Goal: Check status: Check status

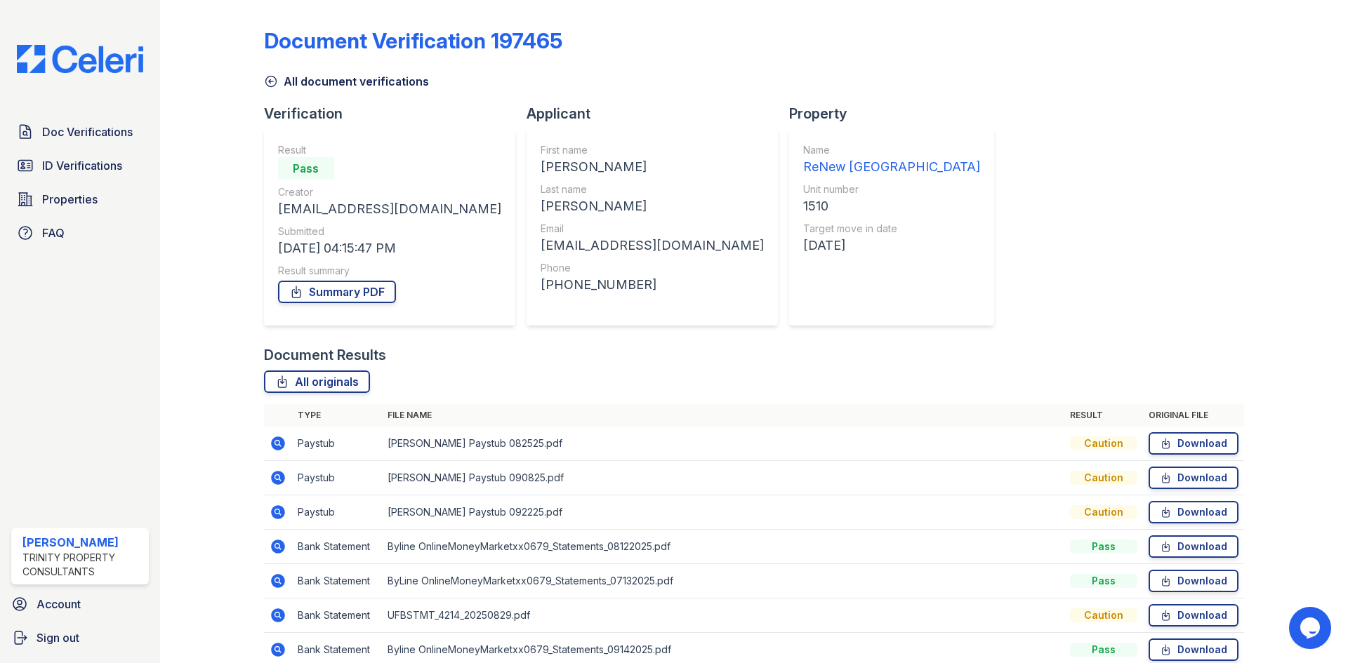
click at [279, 578] on icon at bounding box center [278, 581] width 14 height 14
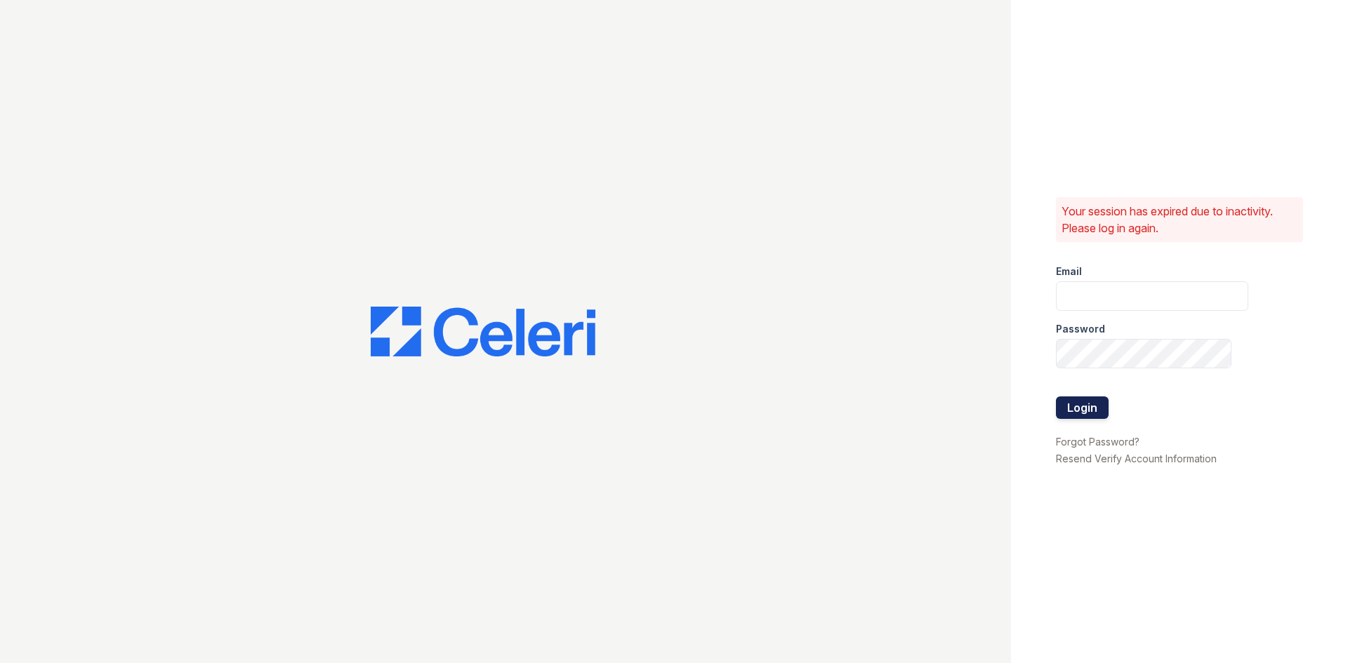
type input "kdixon@trinity-pm.com"
click at [1065, 406] on button "Login" at bounding box center [1082, 408] width 53 height 22
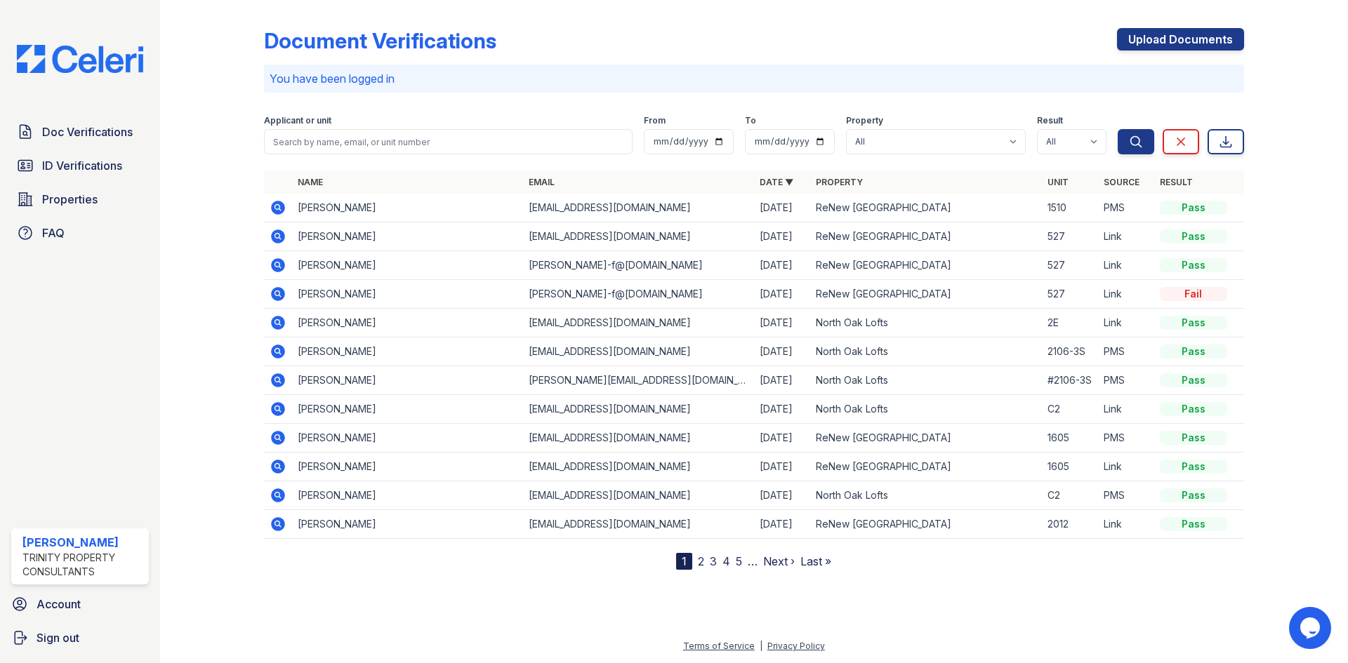
click at [279, 204] on icon at bounding box center [278, 208] width 14 height 14
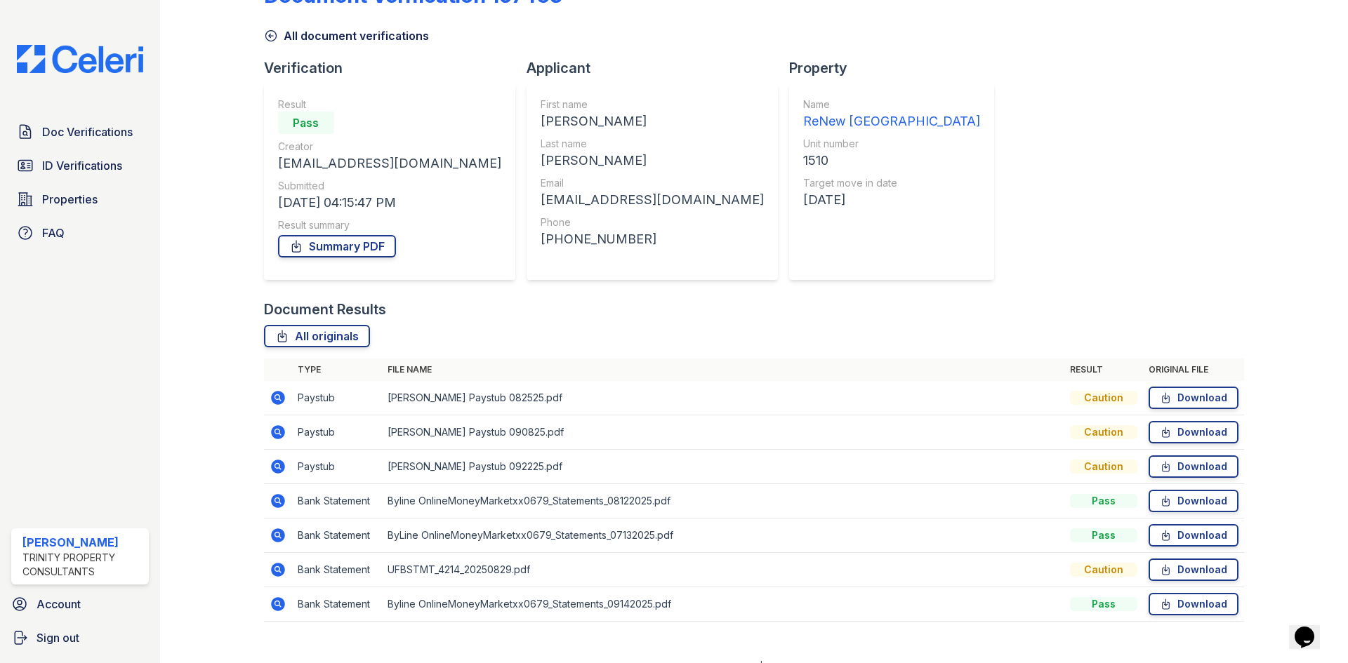
scroll to position [66, 0]
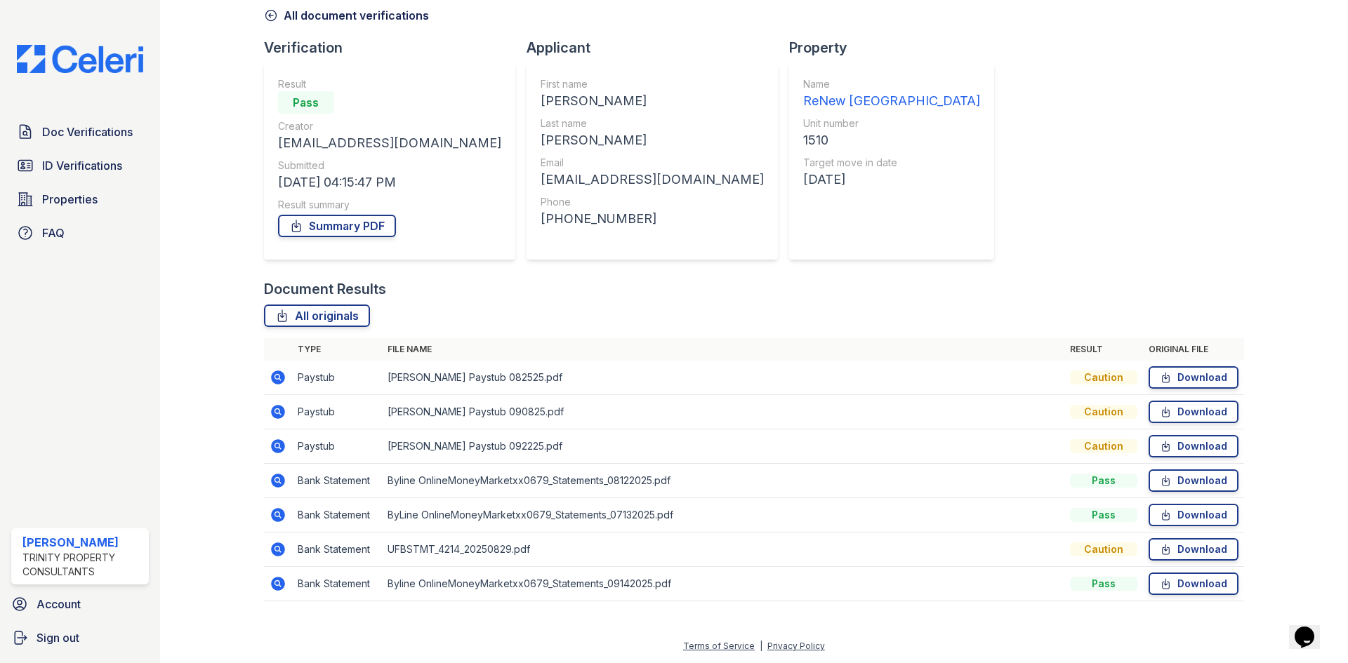
click at [275, 481] on icon at bounding box center [278, 480] width 17 height 17
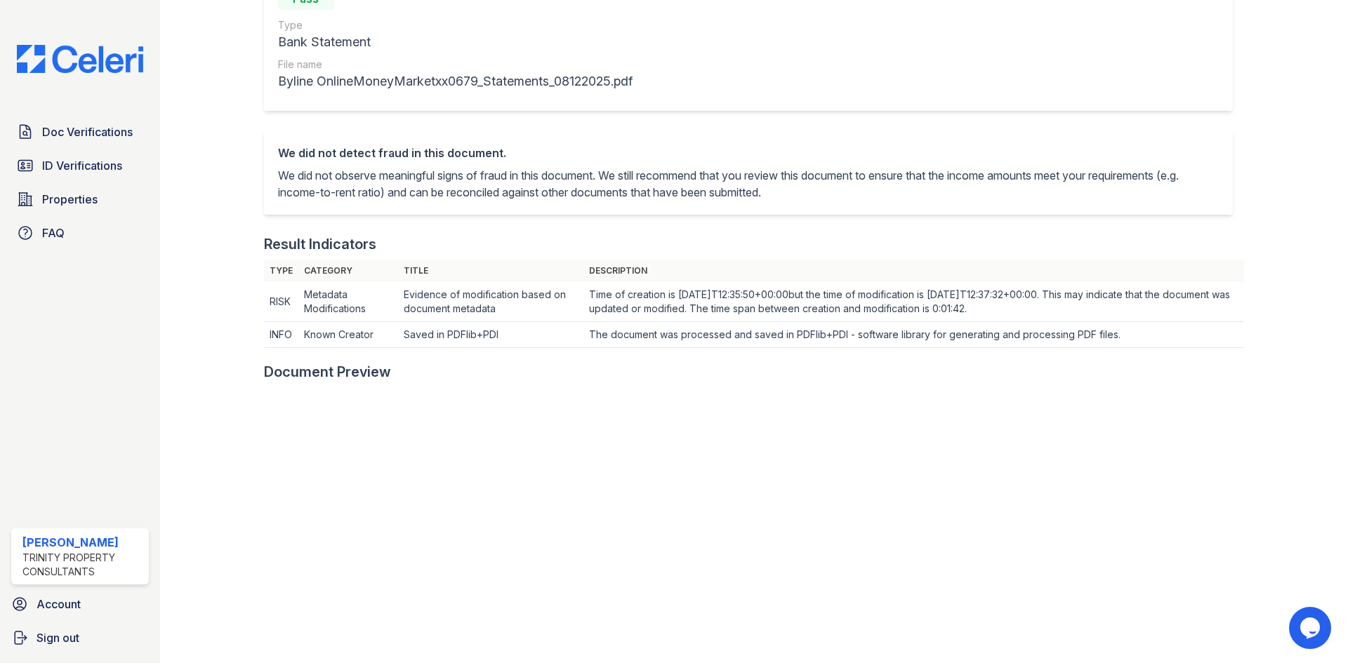
scroll to position [421, 0]
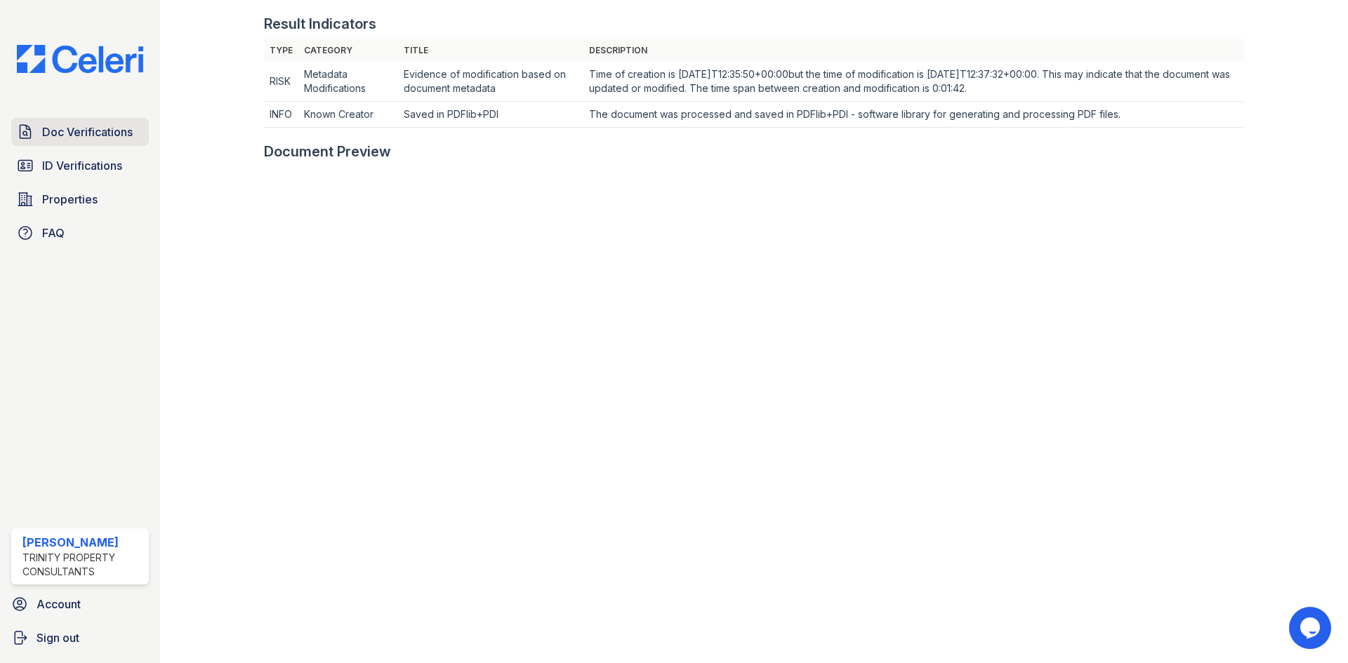
click at [87, 129] on span "Doc Verifications" at bounding box center [87, 132] width 91 height 17
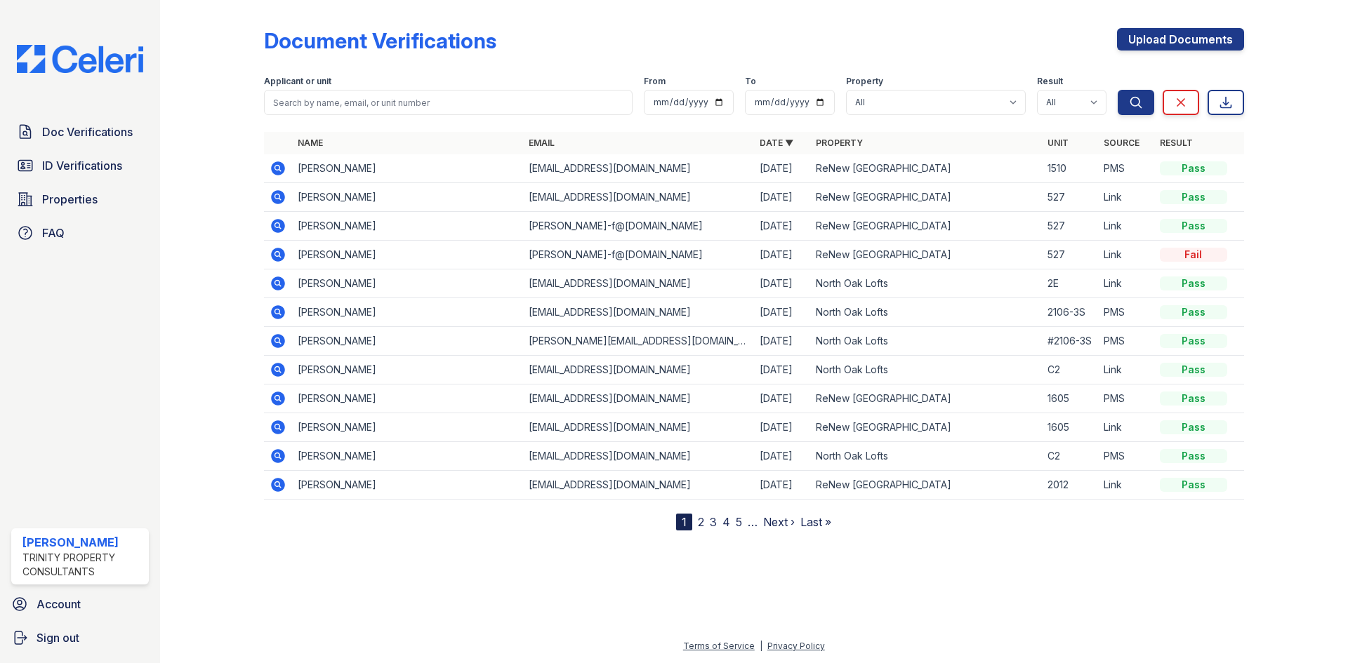
click at [273, 166] on icon at bounding box center [278, 168] width 14 height 14
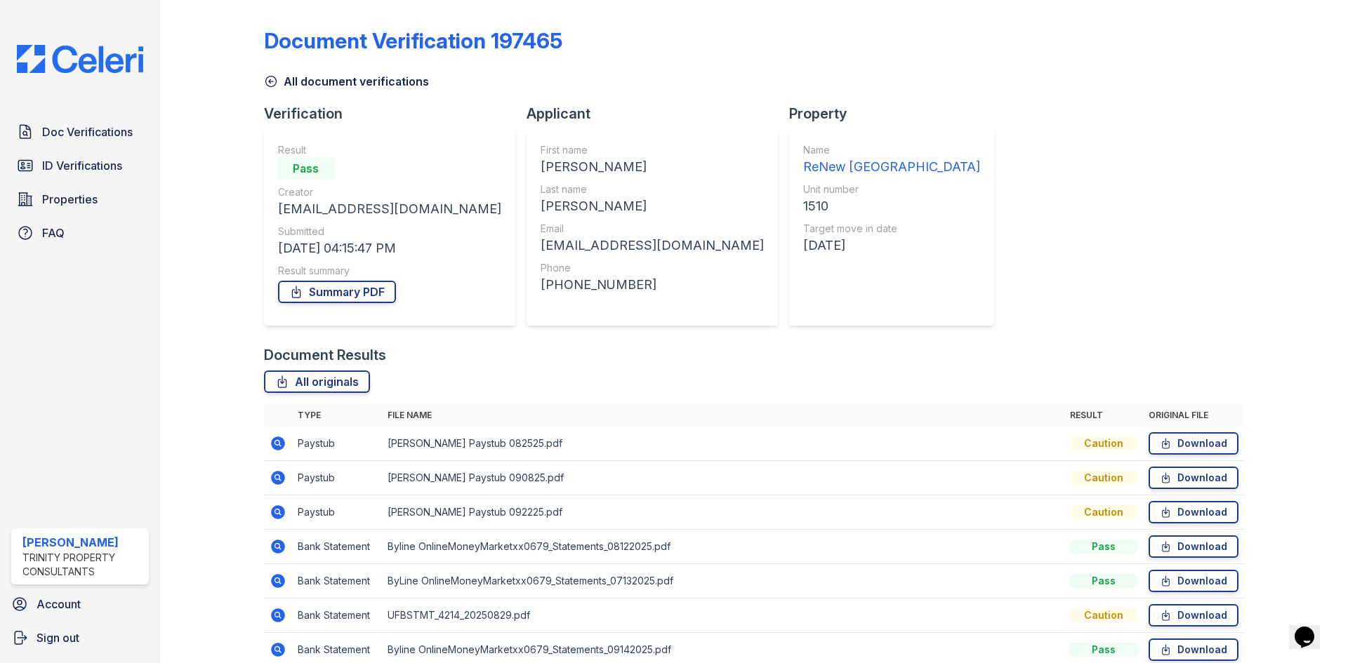
click at [278, 578] on icon at bounding box center [278, 581] width 17 height 17
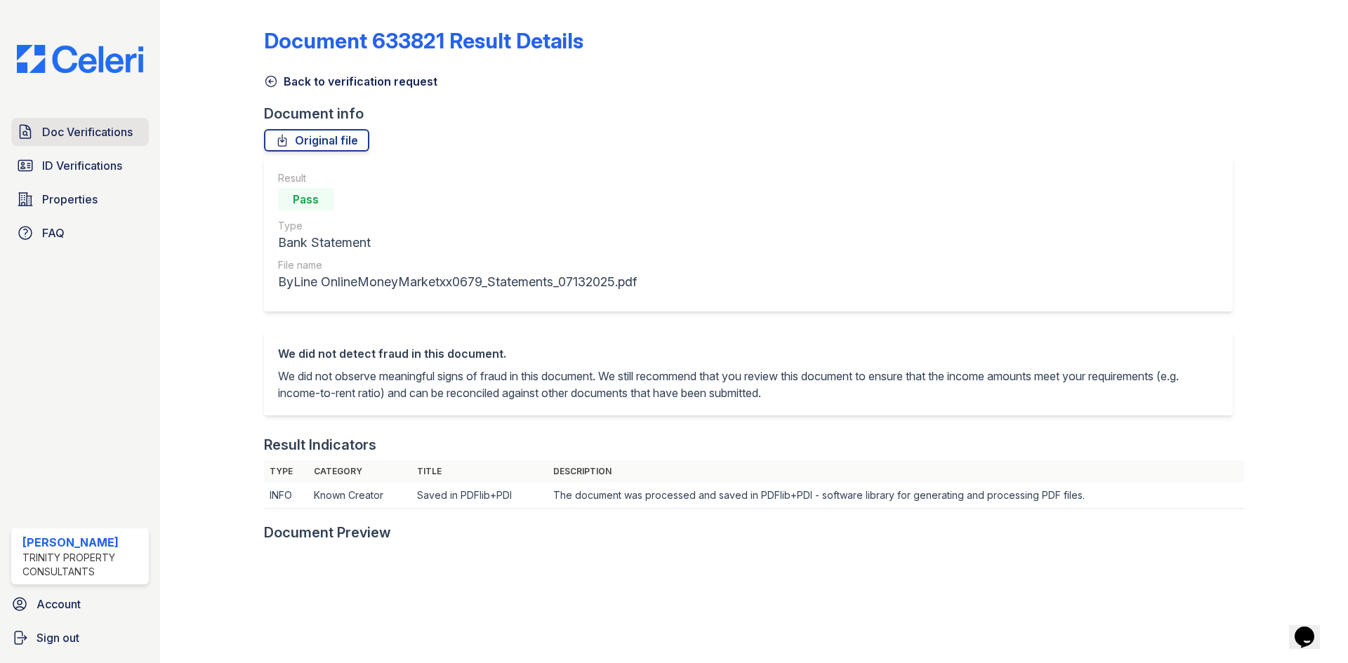
click at [83, 130] on span "Doc Verifications" at bounding box center [87, 132] width 91 height 17
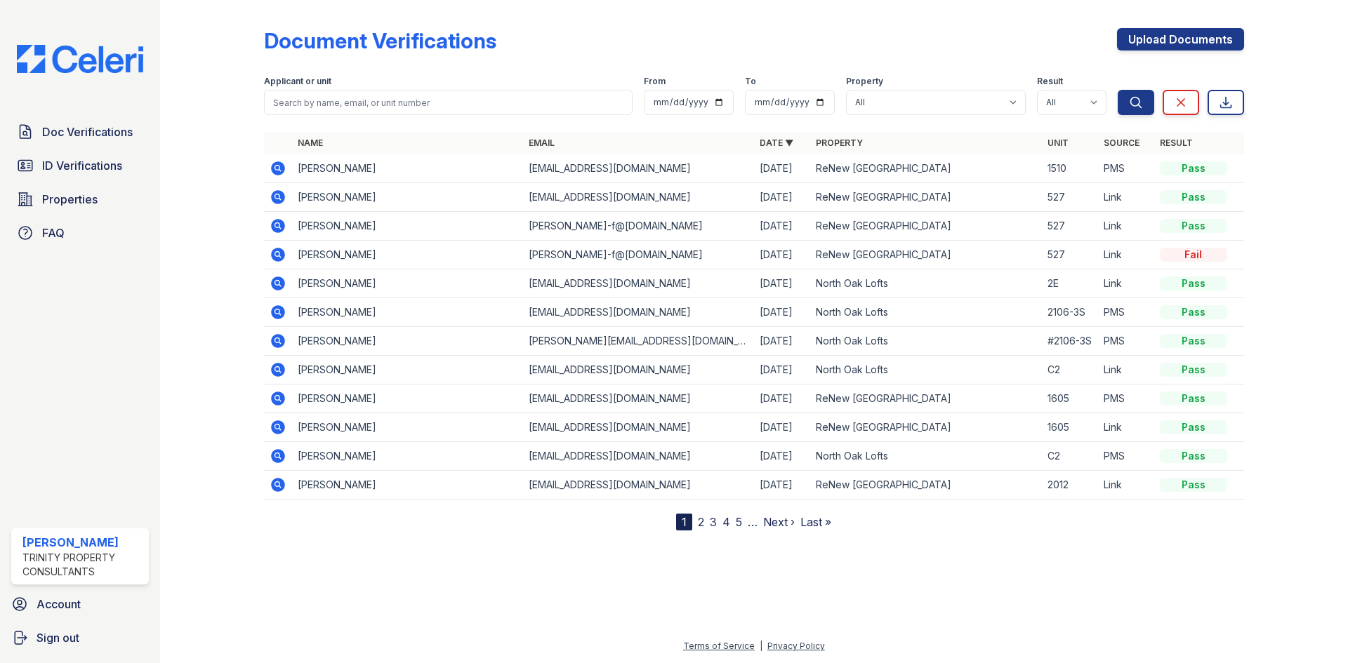
click at [281, 206] on td at bounding box center [278, 197] width 28 height 29
click at [280, 197] on icon at bounding box center [278, 197] width 14 height 14
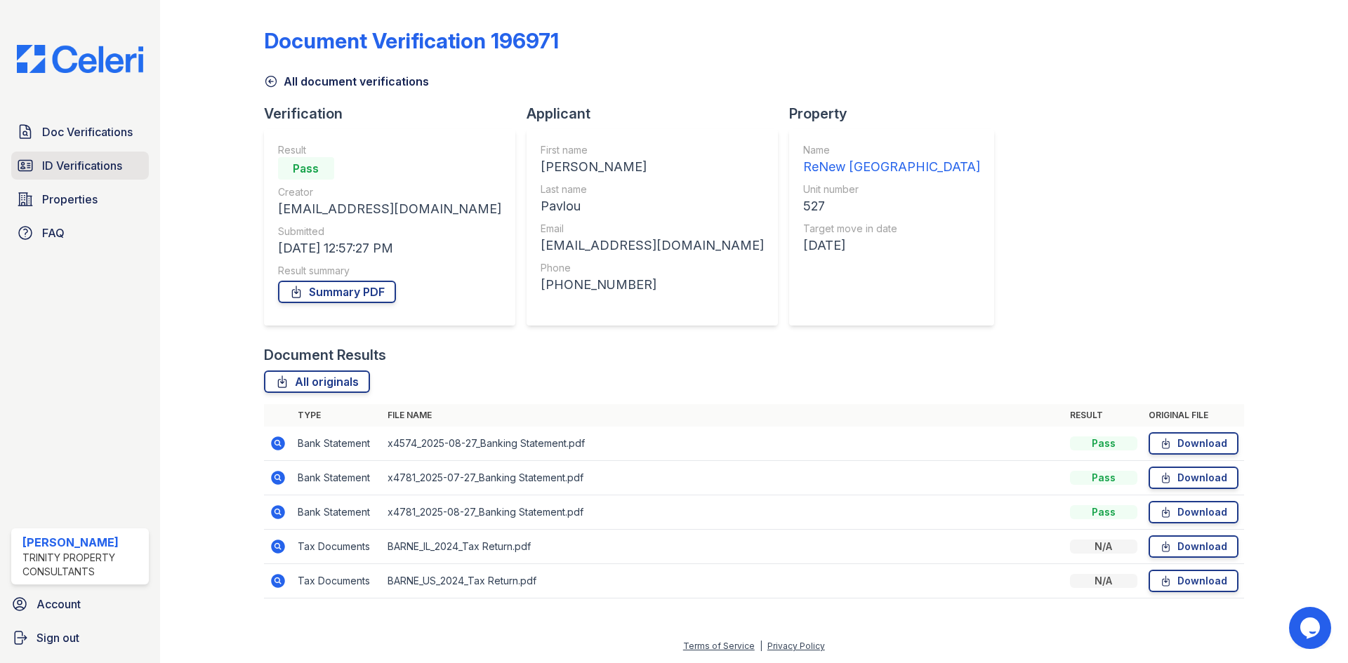
click at [107, 178] on link "ID Verifications" at bounding box center [80, 166] width 138 height 28
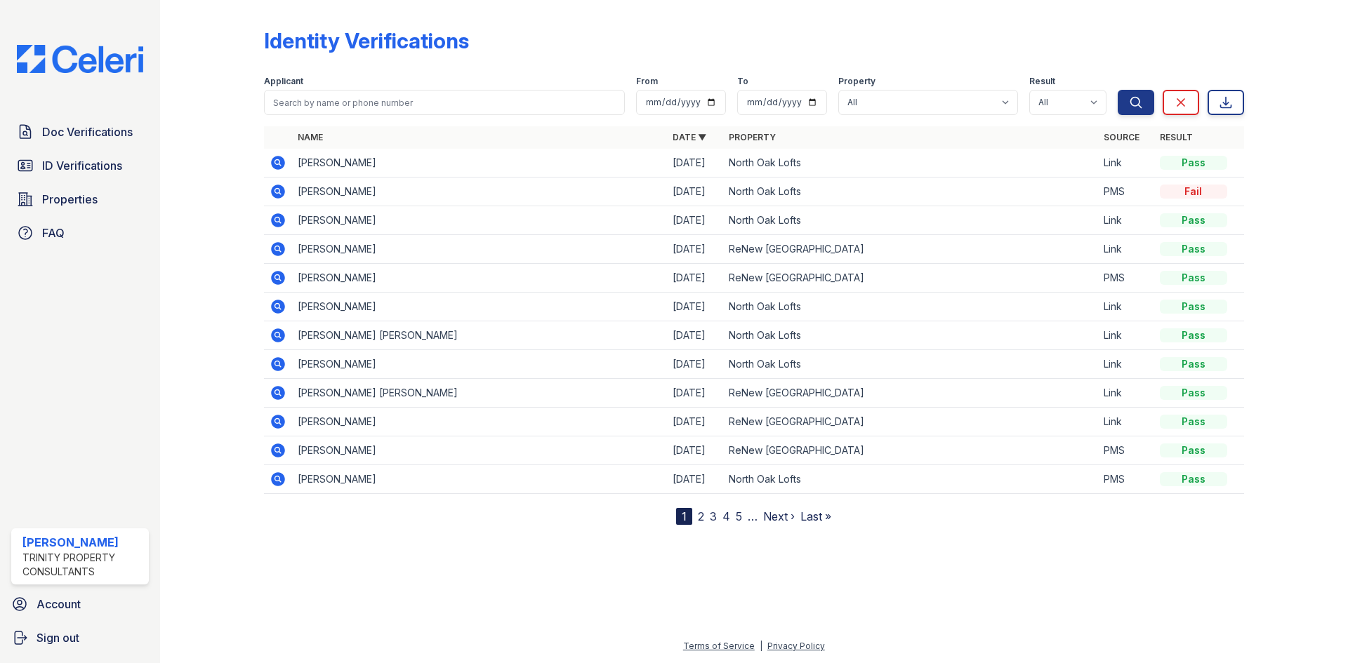
click at [274, 387] on icon at bounding box center [278, 393] width 14 height 14
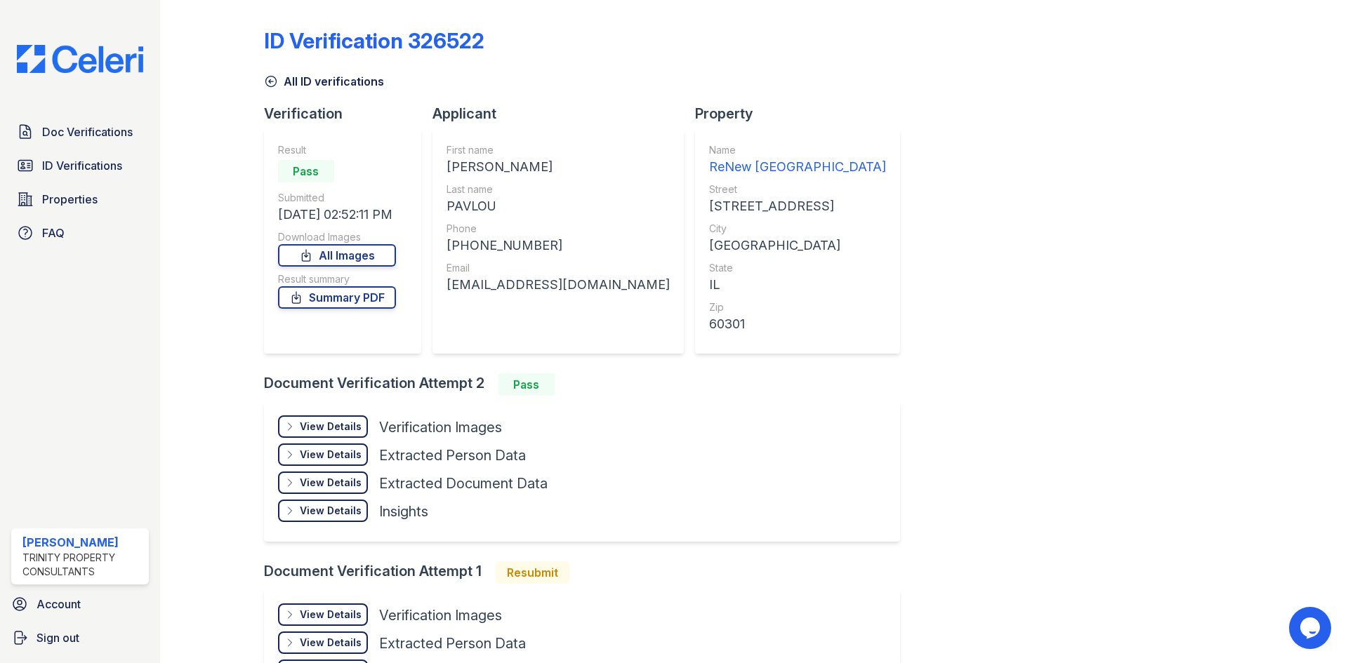
click at [321, 425] on div "View Details" at bounding box center [331, 427] width 62 height 14
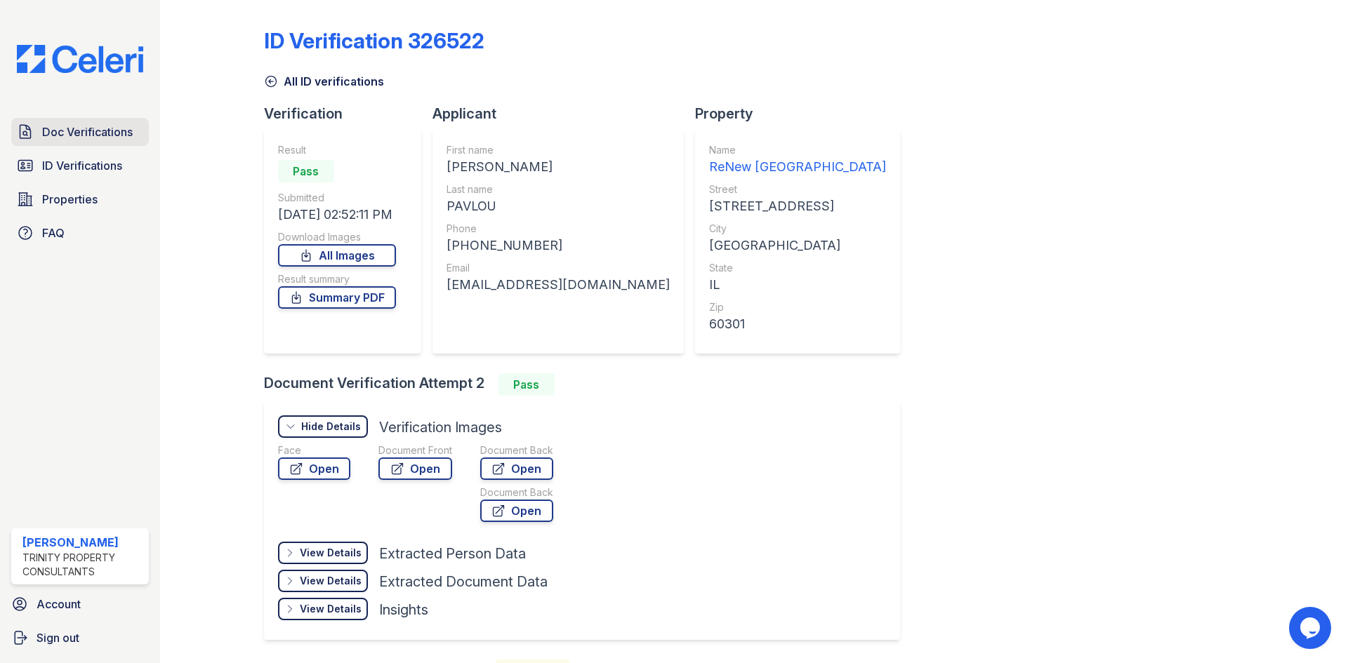
click at [95, 132] on span "Doc Verifications" at bounding box center [87, 132] width 91 height 17
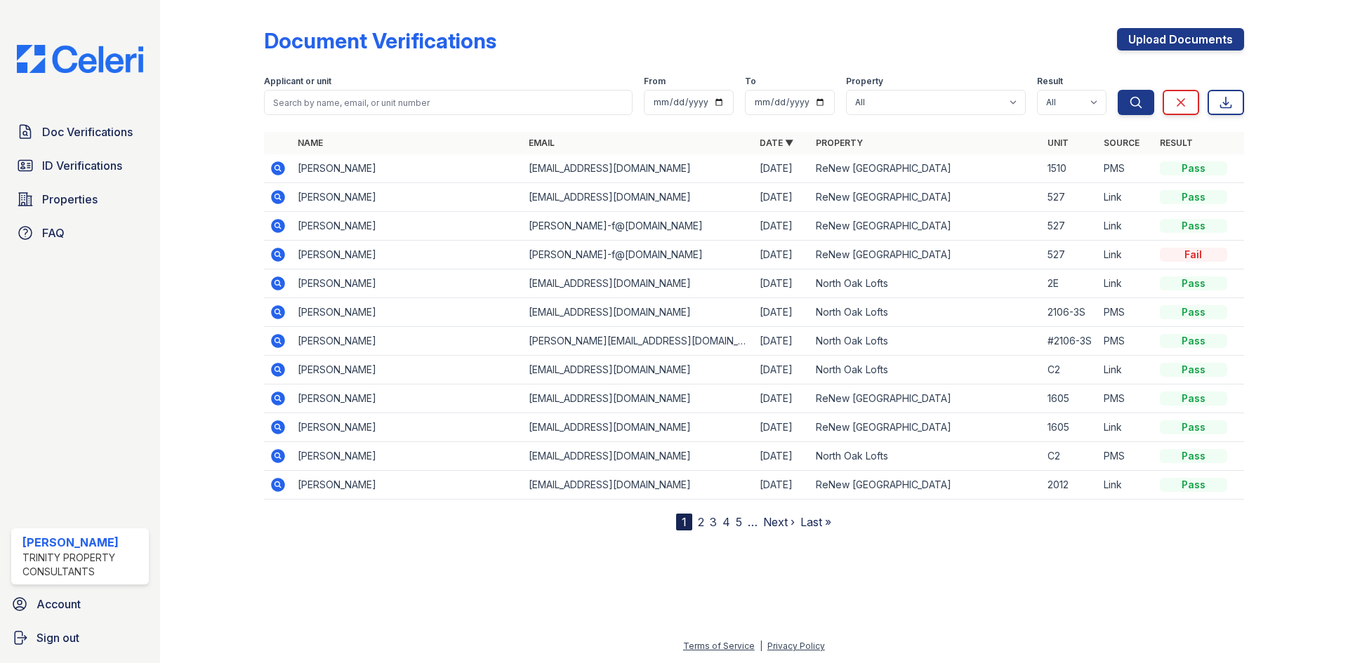
click at [277, 226] on icon at bounding box center [277, 225] width 4 height 4
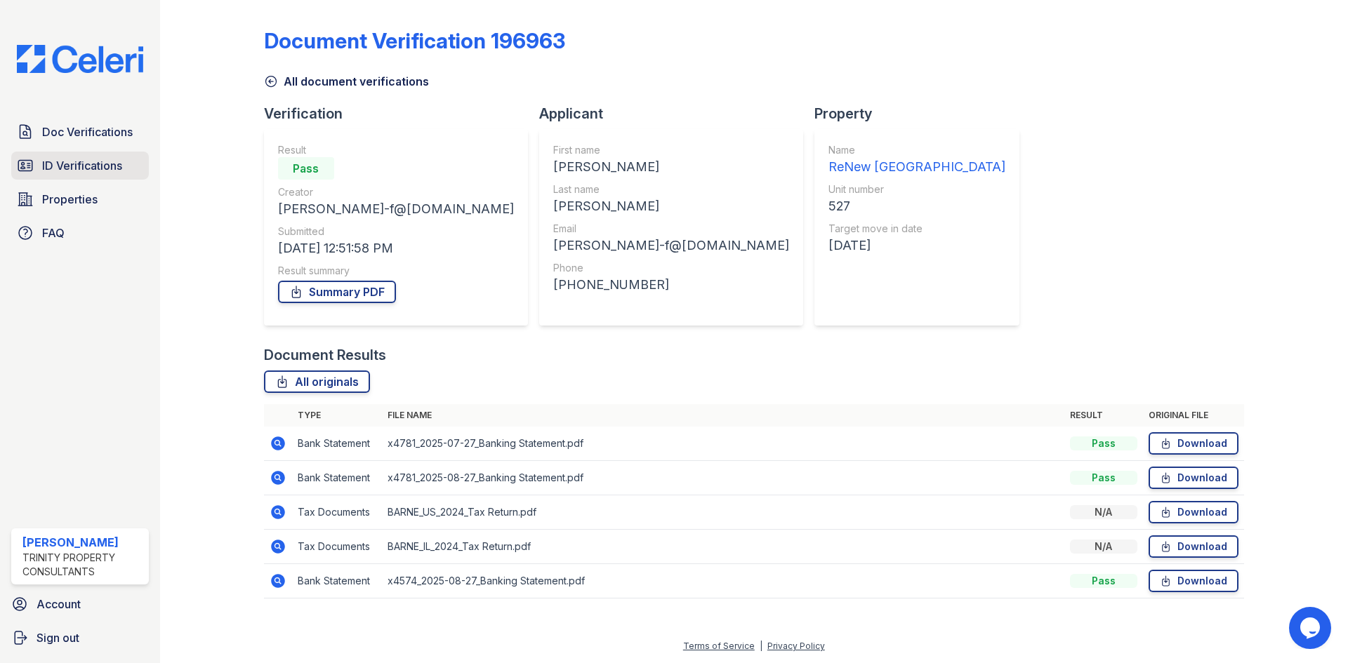
click at [66, 173] on span "ID Verifications" at bounding box center [82, 165] width 80 height 17
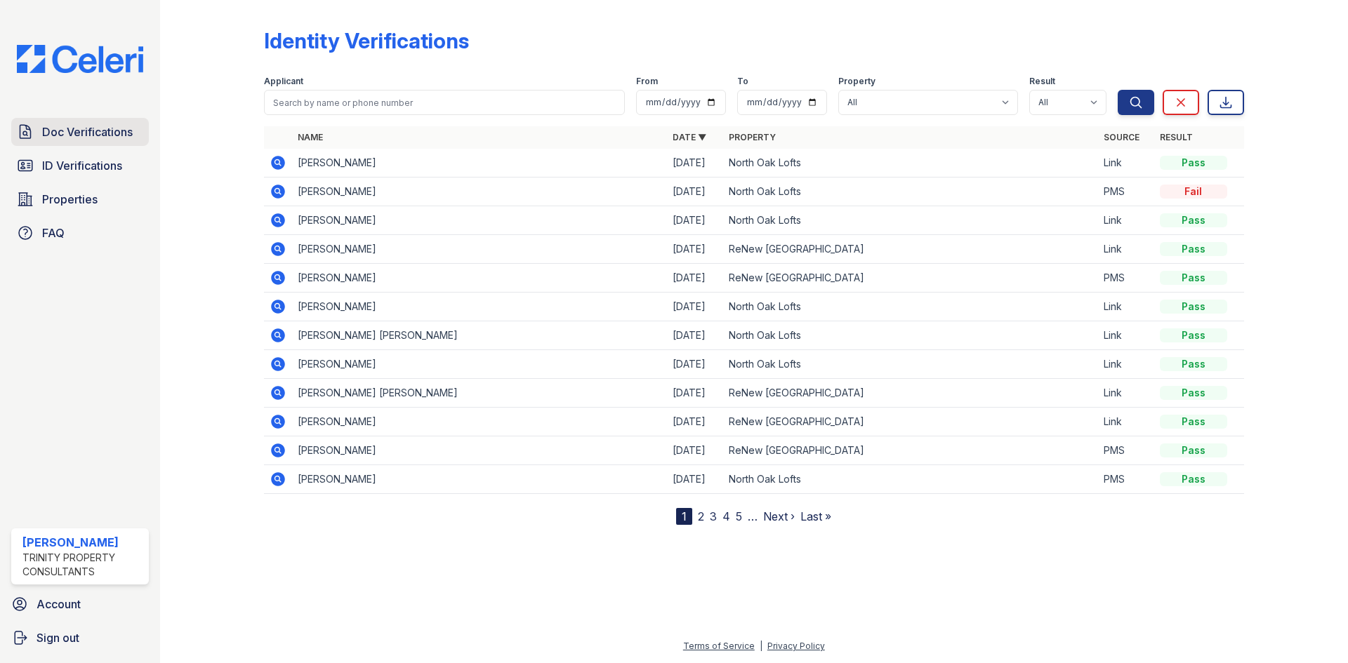
click at [107, 145] on link "Doc Verifications" at bounding box center [80, 132] width 138 height 28
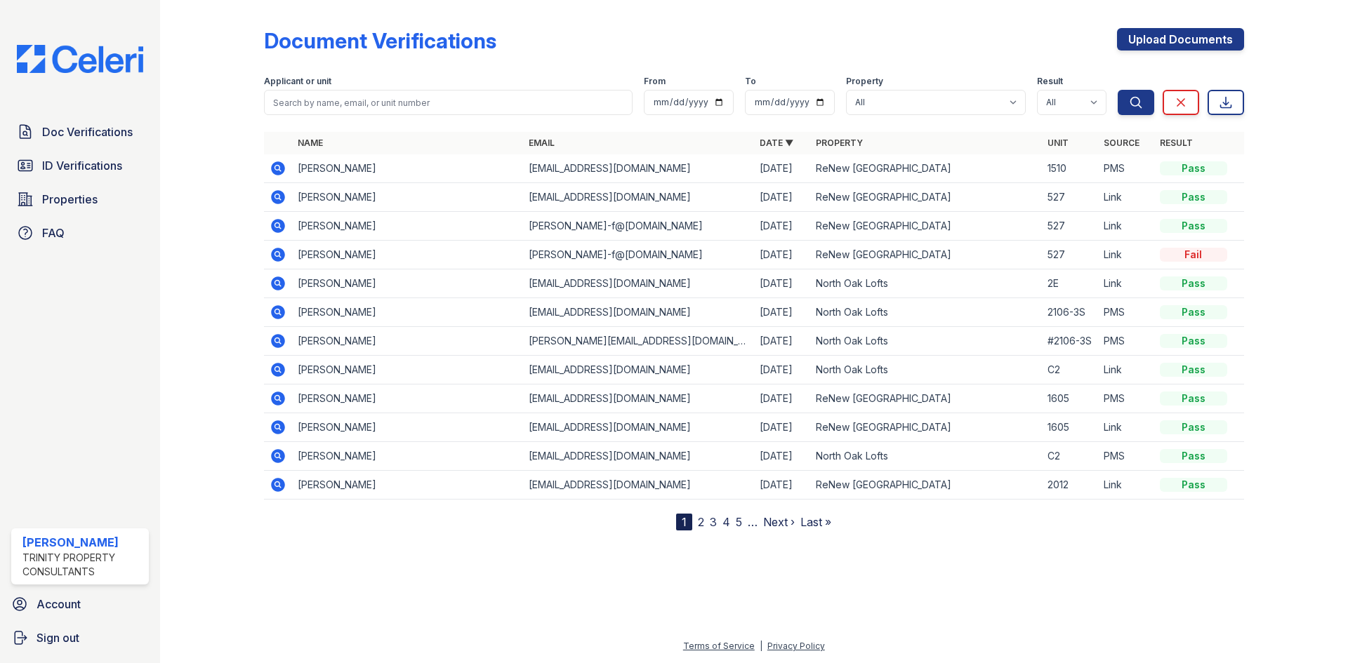
click at [274, 249] on icon at bounding box center [278, 254] width 17 height 17
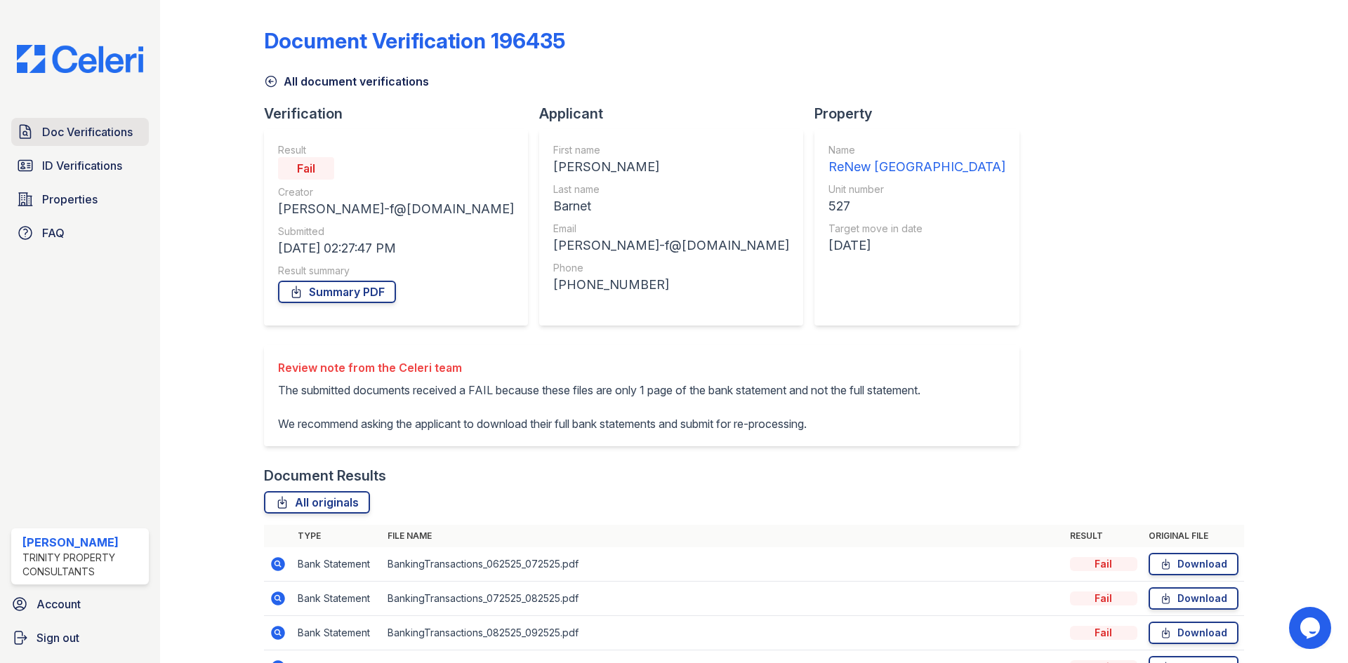
click at [80, 133] on span "Doc Verifications" at bounding box center [87, 132] width 91 height 17
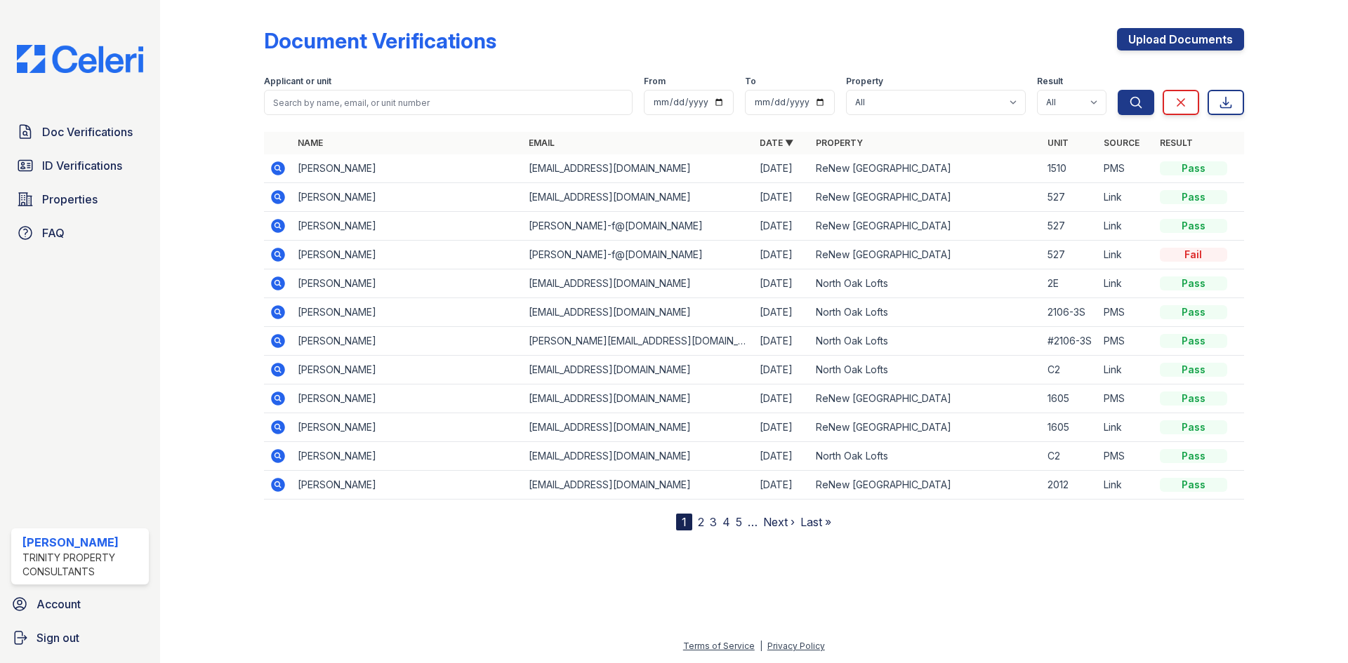
click at [278, 219] on icon at bounding box center [278, 226] width 17 height 17
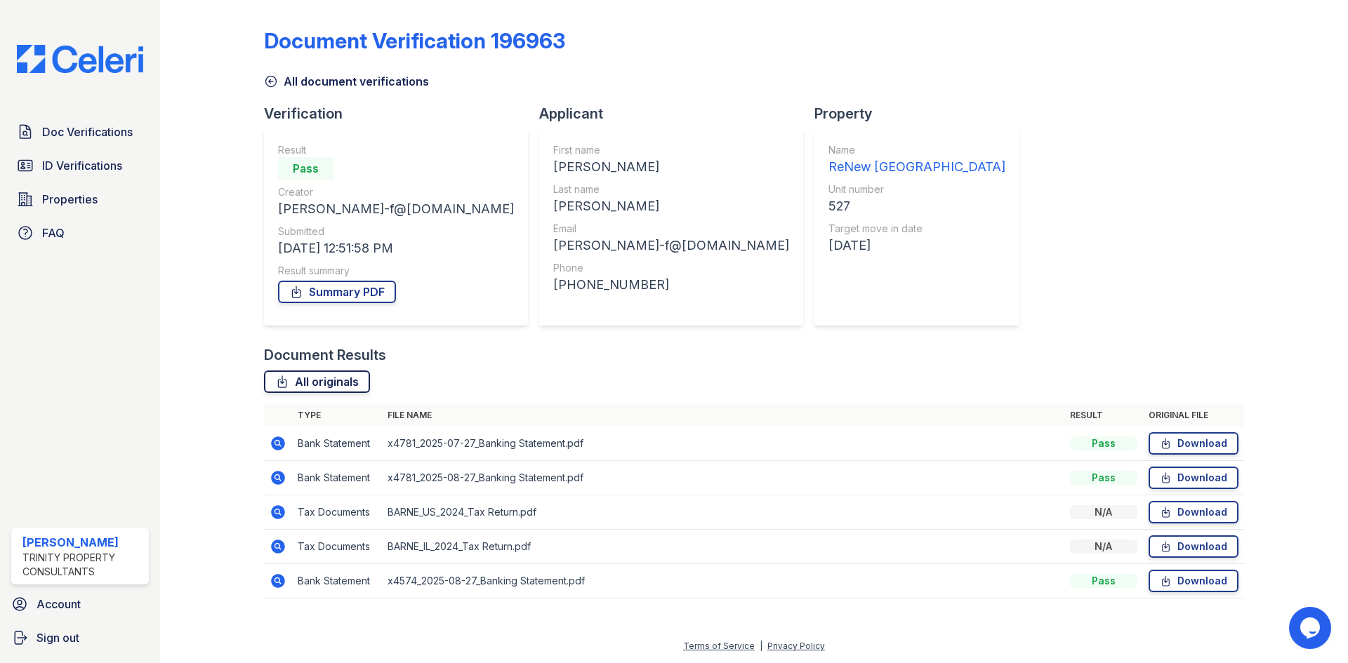
click at [288, 387] on icon at bounding box center [282, 382] width 14 height 14
